Goal: Transaction & Acquisition: Download file/media

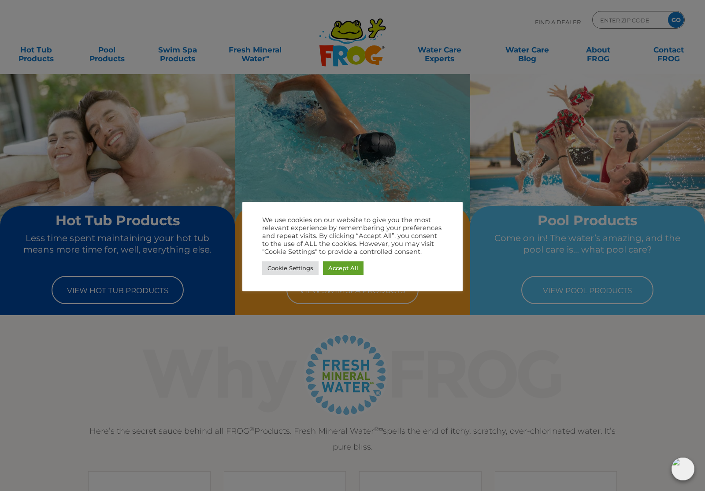
click at [352, 265] on link "Accept All" at bounding box center [343, 268] width 41 height 14
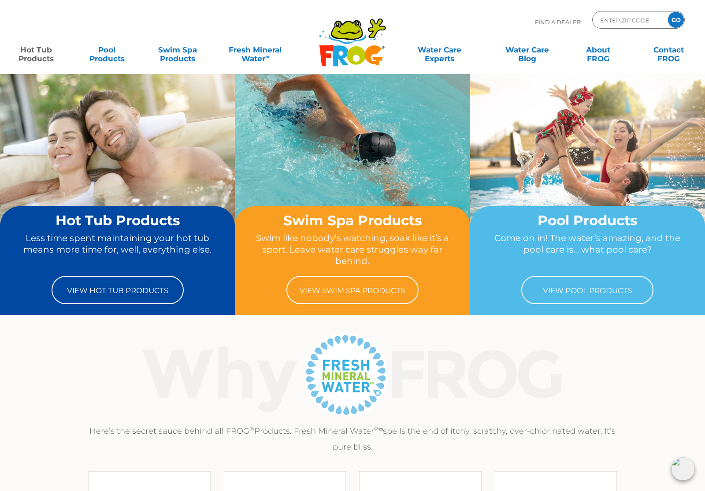
click at [46, 55] on link "Hot Tub Products" at bounding box center [36, 50] width 55 height 18
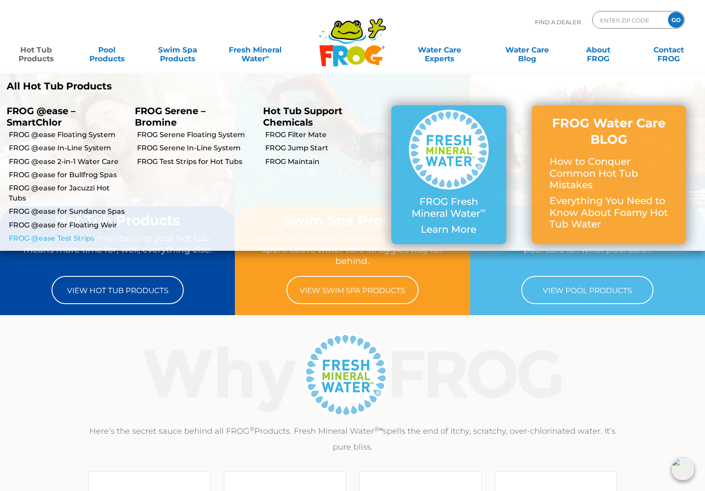
click at [40, 233] on link "FROG @ease Test Strips" at bounding box center [68, 238] width 119 height 10
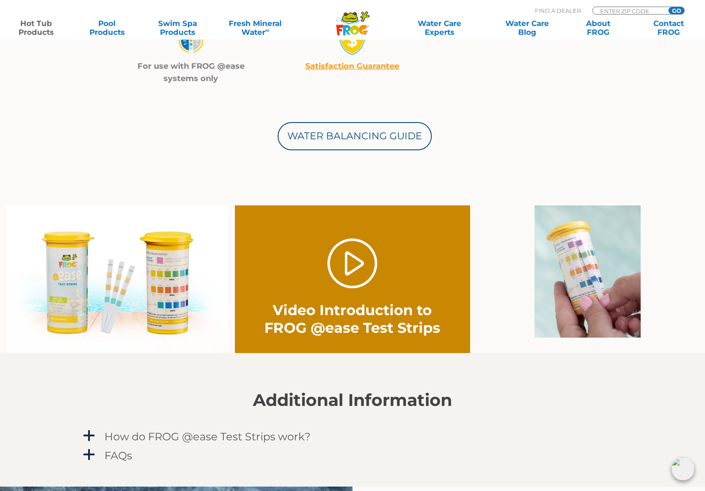
scroll to position [439, 0]
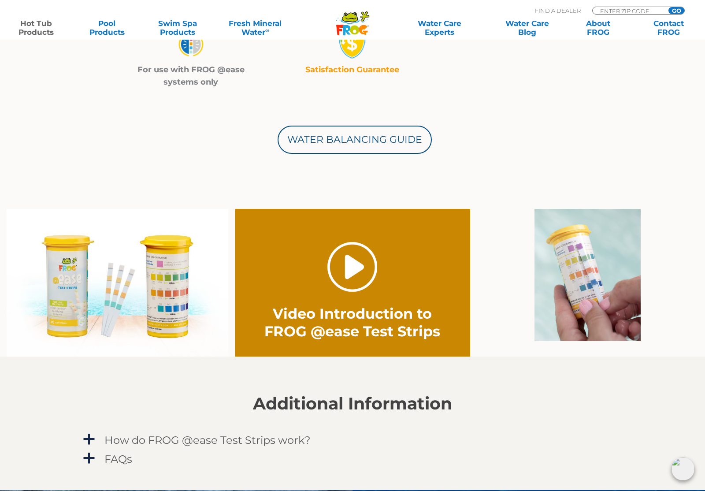
click at [358, 273] on link "." at bounding box center [352, 267] width 50 height 50
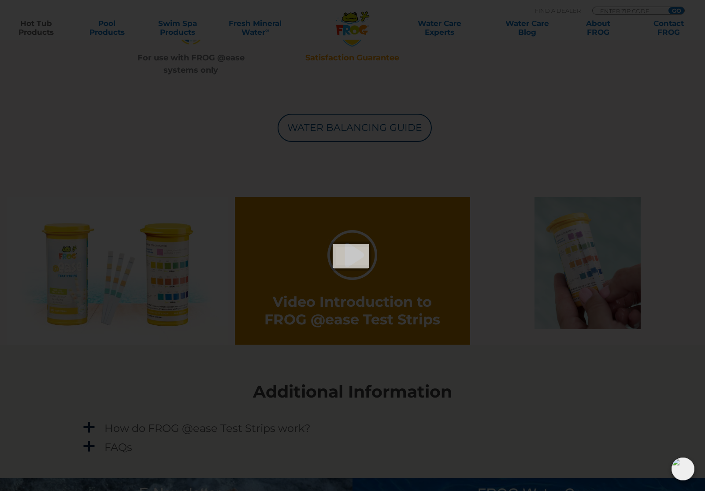
scroll to position [453, 0]
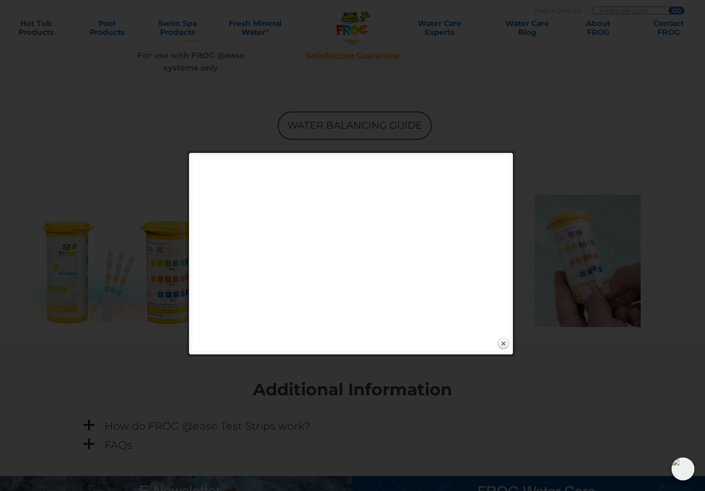
click at [560, 396] on div at bounding box center [352, 169] width 705 height 1245
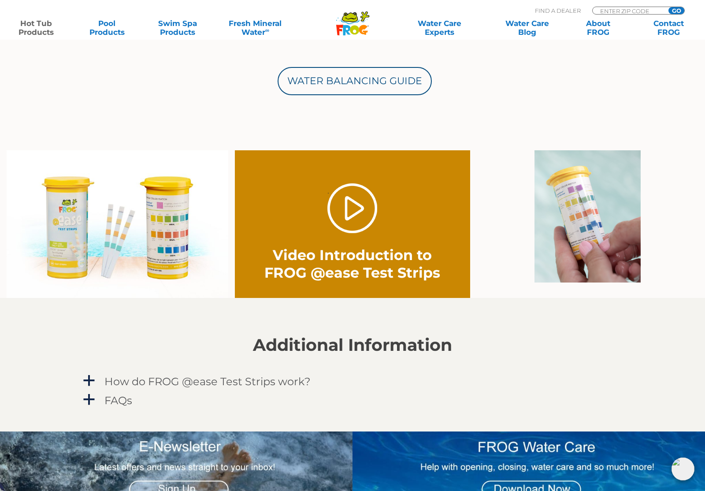
scroll to position [499, 0]
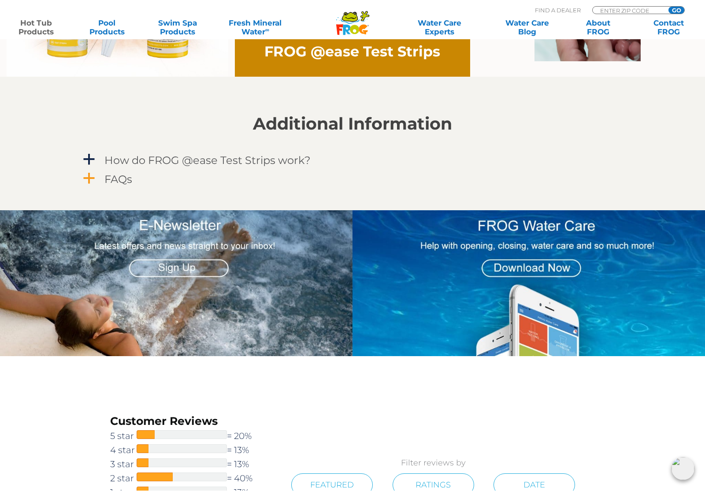
click at [84, 184] on span "a" at bounding box center [88, 178] width 13 height 13
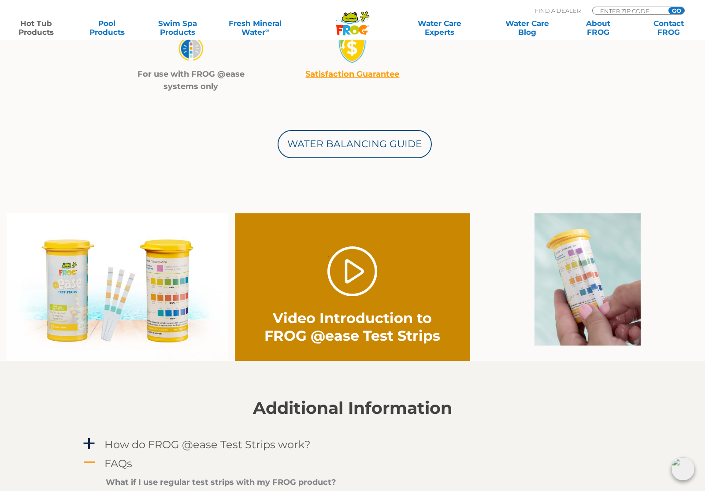
scroll to position [433, 0]
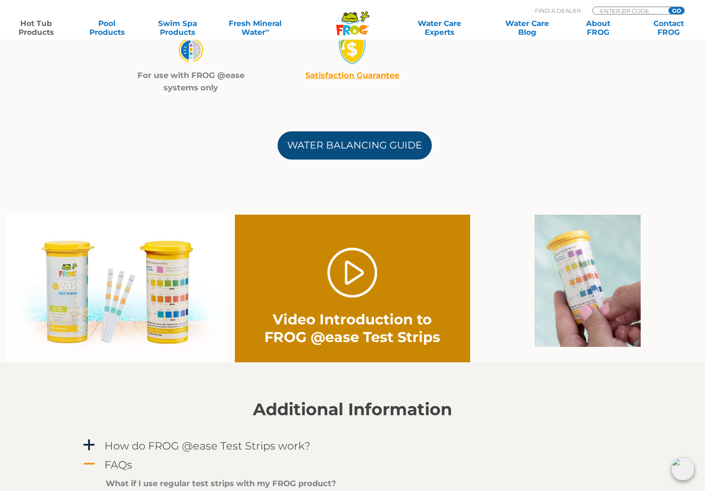
click at [396, 139] on link "Water Balancing Guide" at bounding box center [355, 145] width 154 height 28
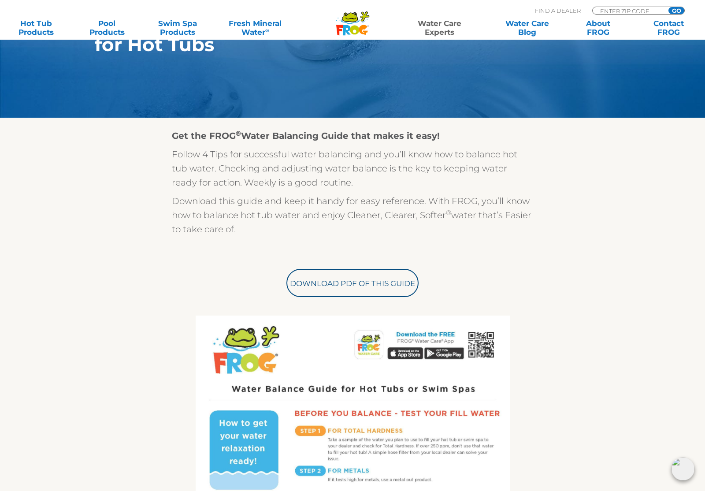
scroll to position [157, 0]
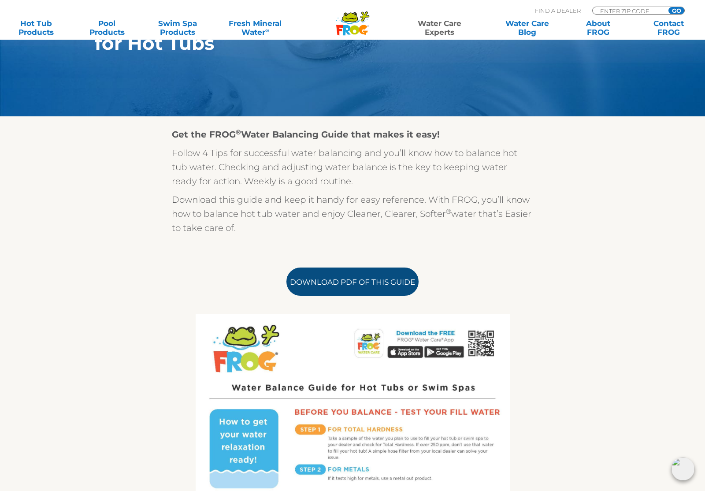
click at [398, 282] on link "Download PDF of this Guide" at bounding box center [352, 281] width 132 height 28
